Goal: Transaction & Acquisition: Purchase product/service

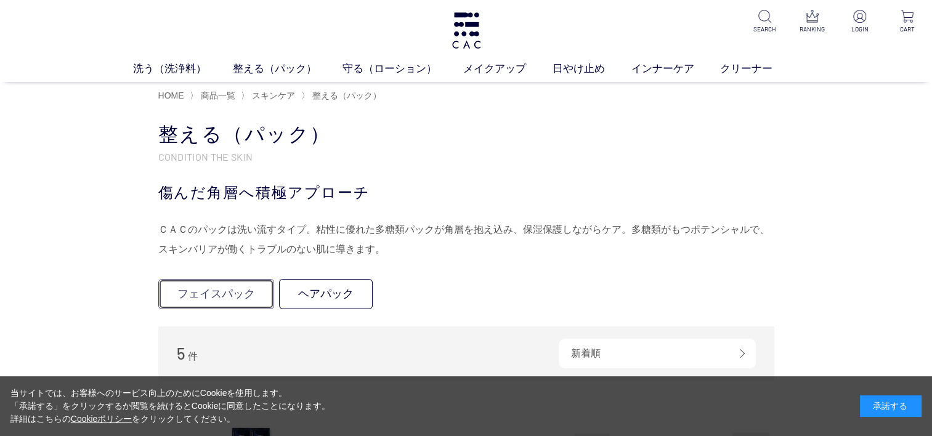
click at [217, 294] on link "フェイスパック" at bounding box center [216, 294] width 116 height 30
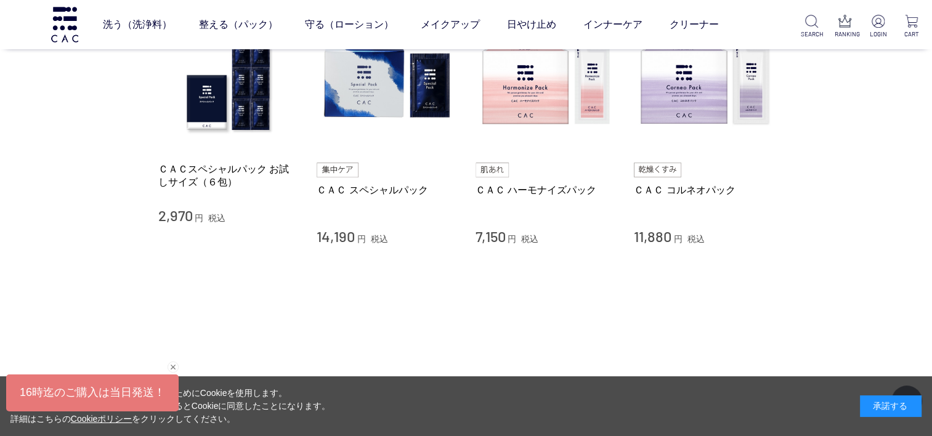
scroll to position [142, 0]
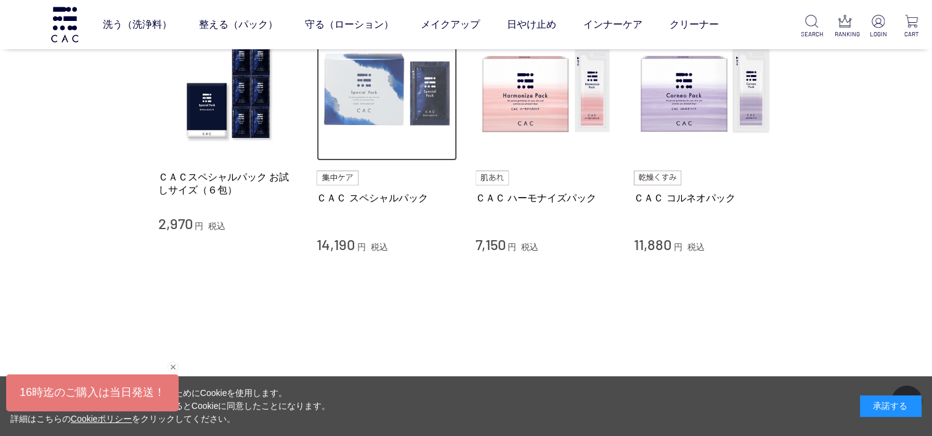
click at [350, 99] on img at bounding box center [387, 91] width 140 height 140
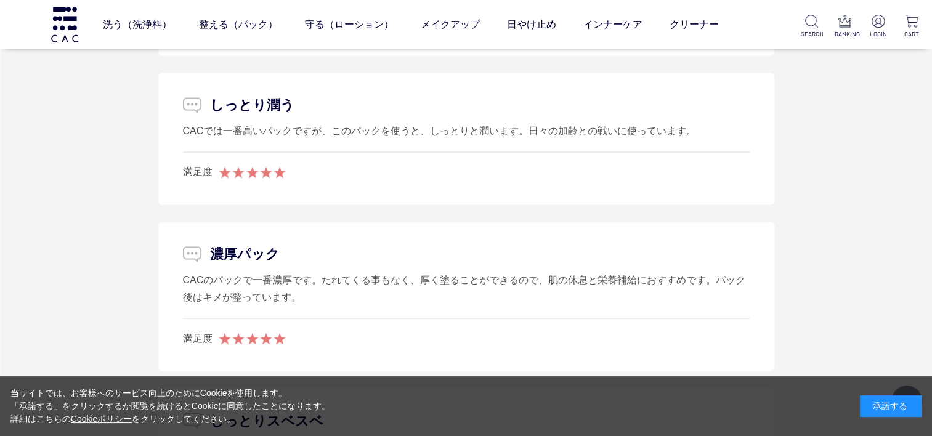
scroll to position [6686, 0]
